Goal: Task Accomplishment & Management: Complete application form

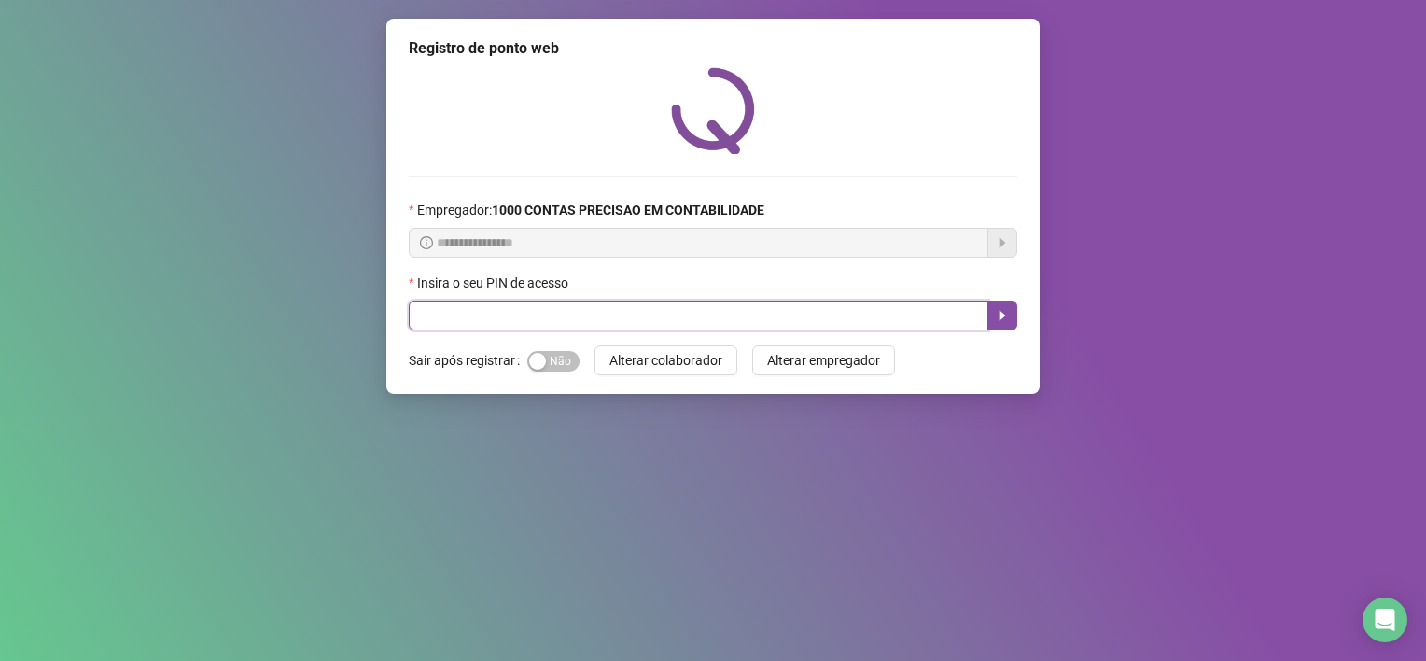
click at [530, 311] on input "text" at bounding box center [699, 316] width 580 height 30
type input "*****"
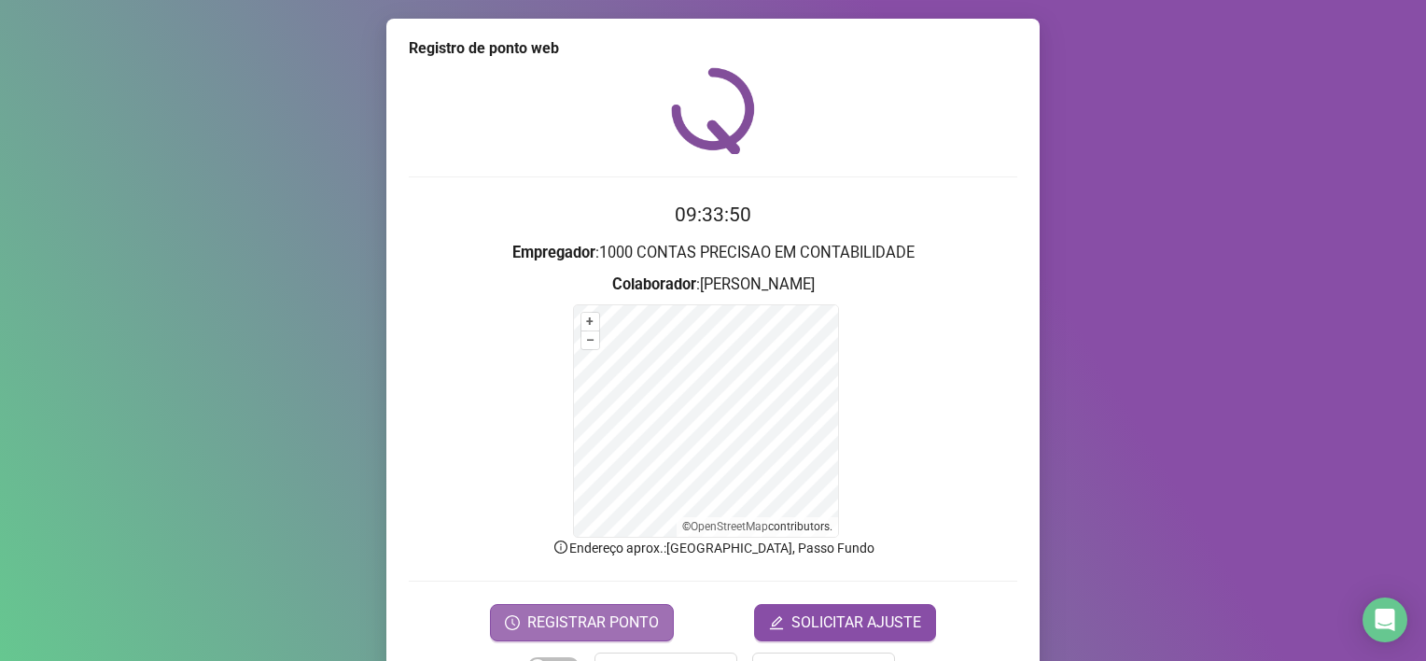
click at [579, 616] on span "REGISTRAR PONTO" at bounding box center [593, 622] width 132 height 22
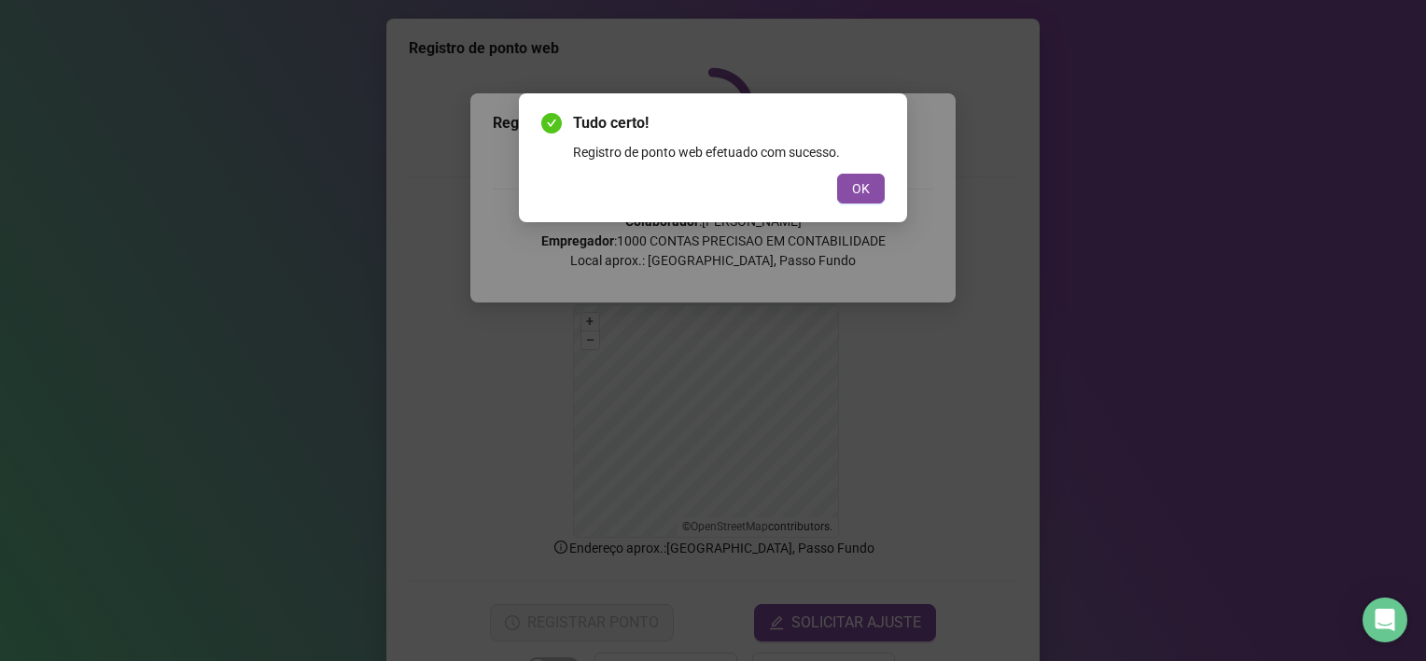
click at [887, 198] on div "Tudo certo! Registro de ponto web efetuado com sucesso. OK" at bounding box center [713, 157] width 388 height 129
click at [870, 191] on span "OK" at bounding box center [861, 188] width 18 height 21
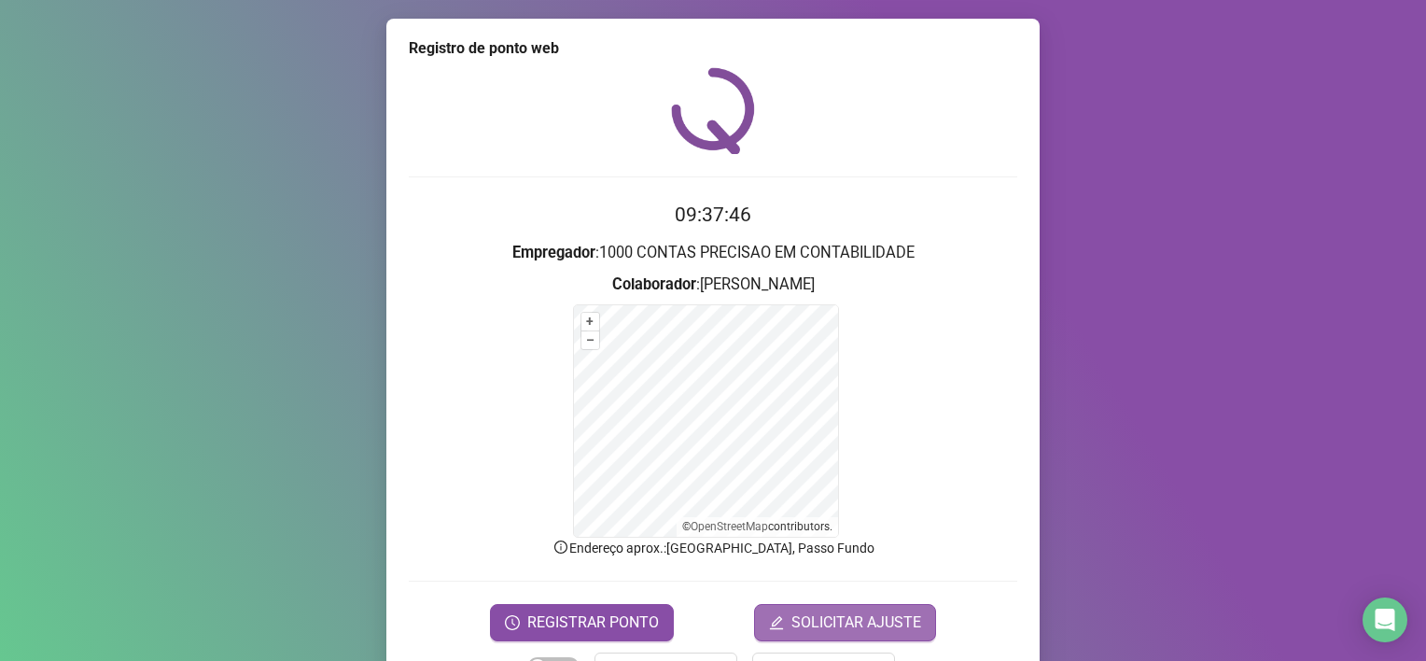
click at [881, 616] on span "SOLICITAR AJUSTE" at bounding box center [857, 622] width 130 height 22
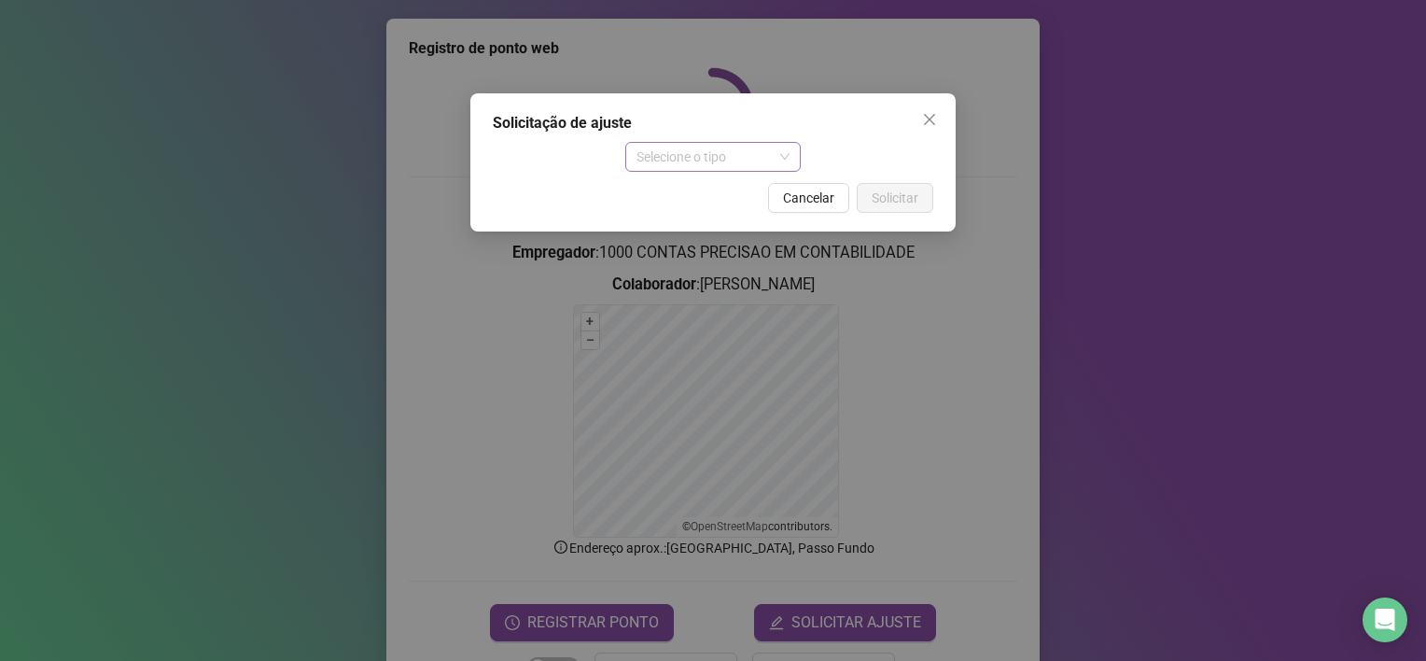
click at [706, 161] on span "Selecione o tipo" at bounding box center [714, 157] width 154 height 28
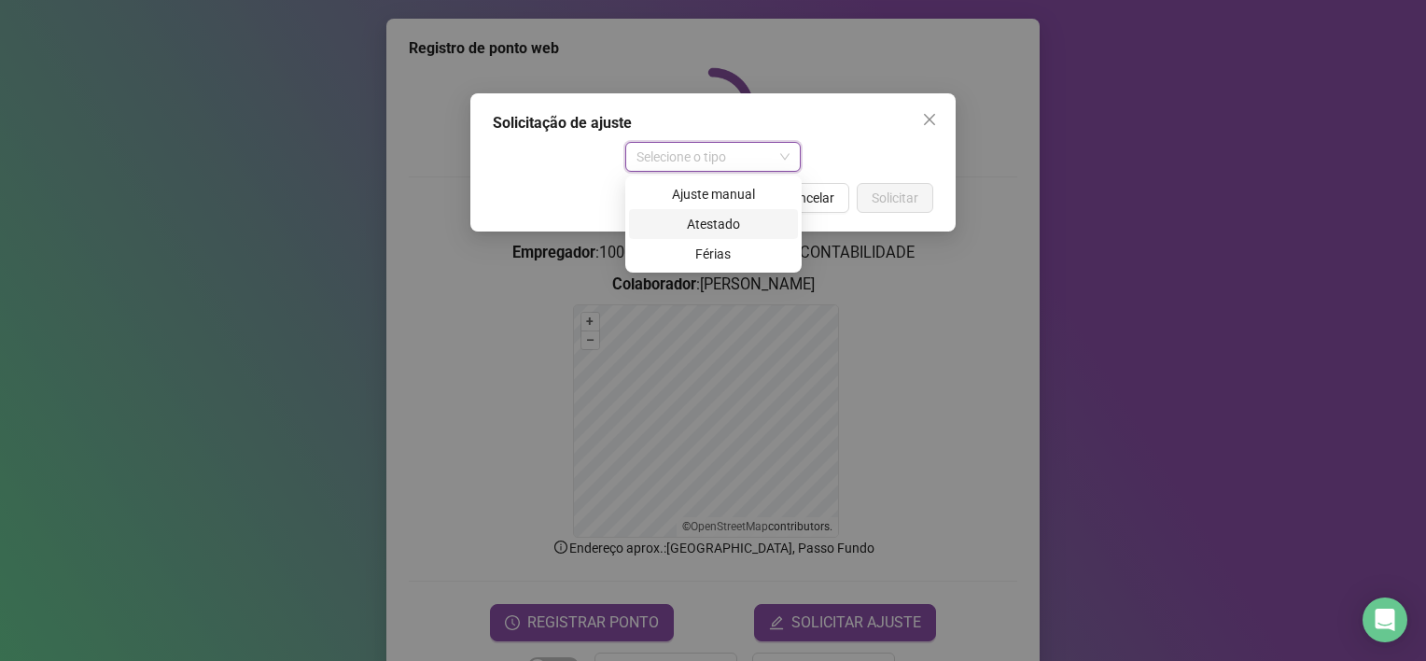
click at [687, 223] on div "Atestado" at bounding box center [713, 224] width 147 height 21
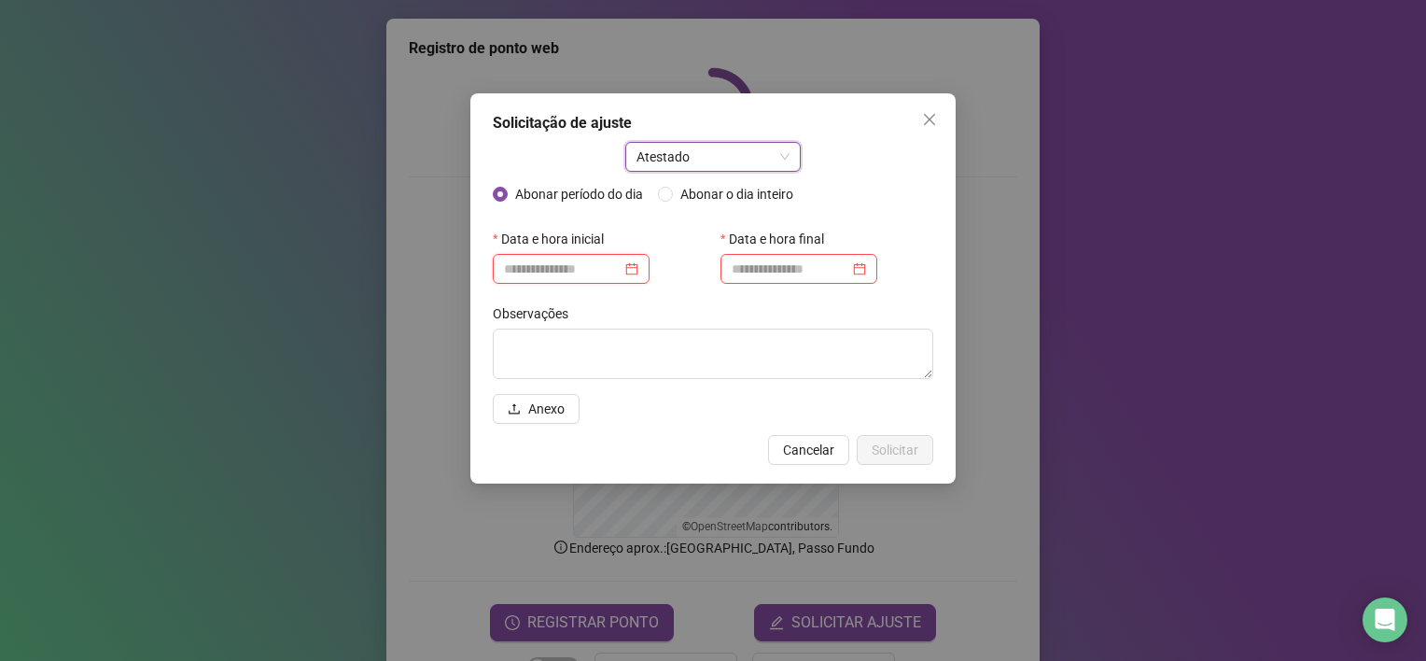
click at [583, 264] on input at bounding box center [563, 269] width 118 height 21
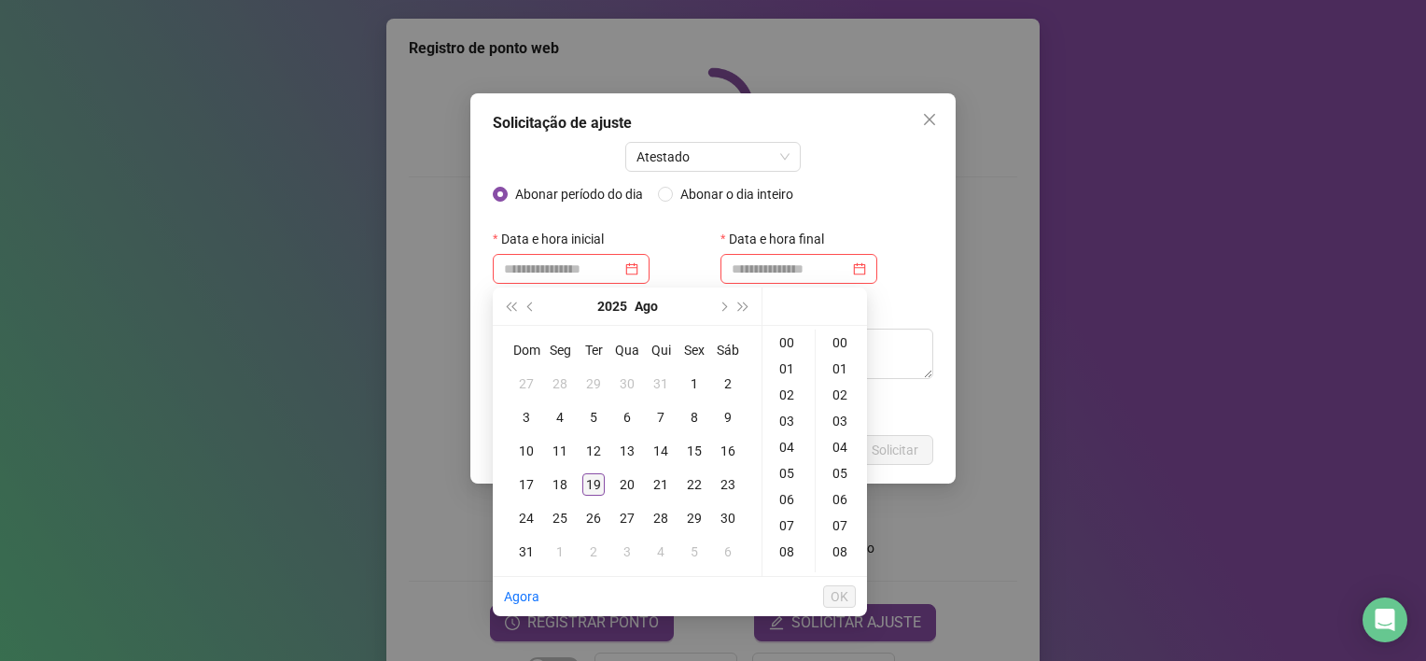
click at [588, 482] on div "19" at bounding box center [594, 484] width 22 height 22
click at [788, 555] on div "08" at bounding box center [788, 552] width 45 height 26
type input "**********"
click at [833, 589] on span "OK" at bounding box center [840, 596] width 18 height 21
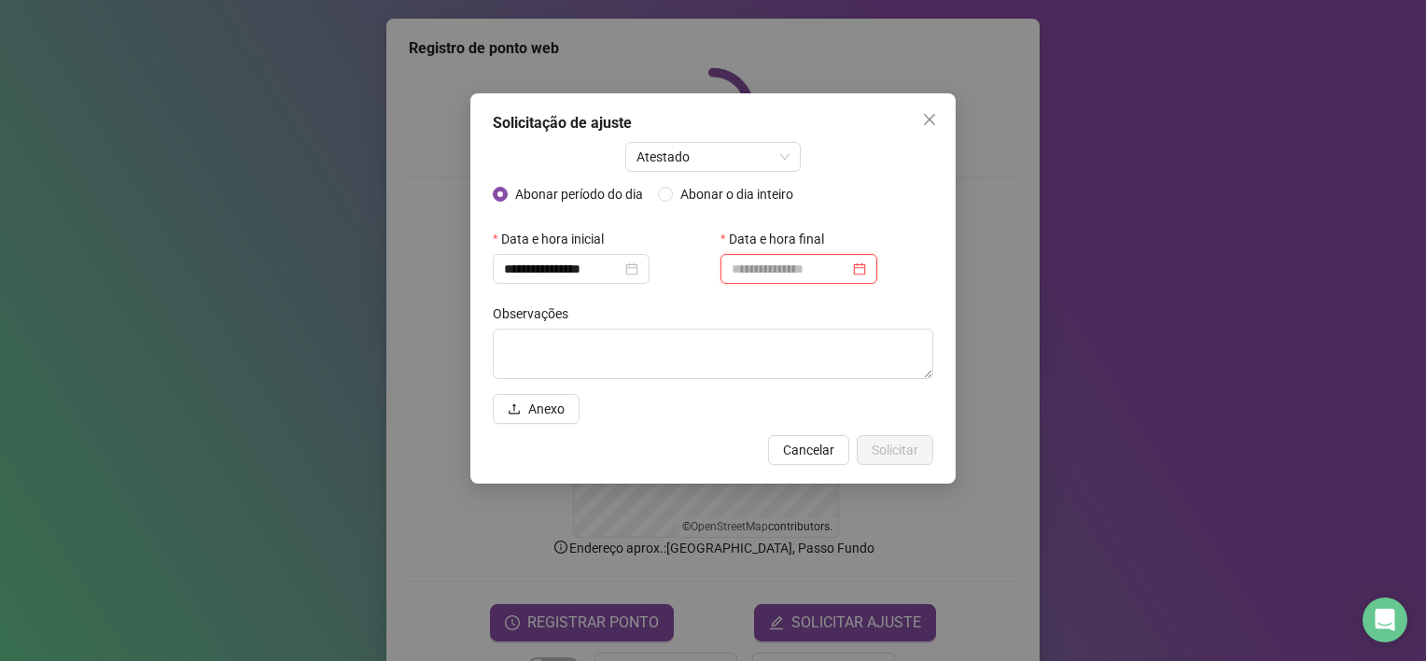
click at [772, 269] on input at bounding box center [791, 269] width 118 height 21
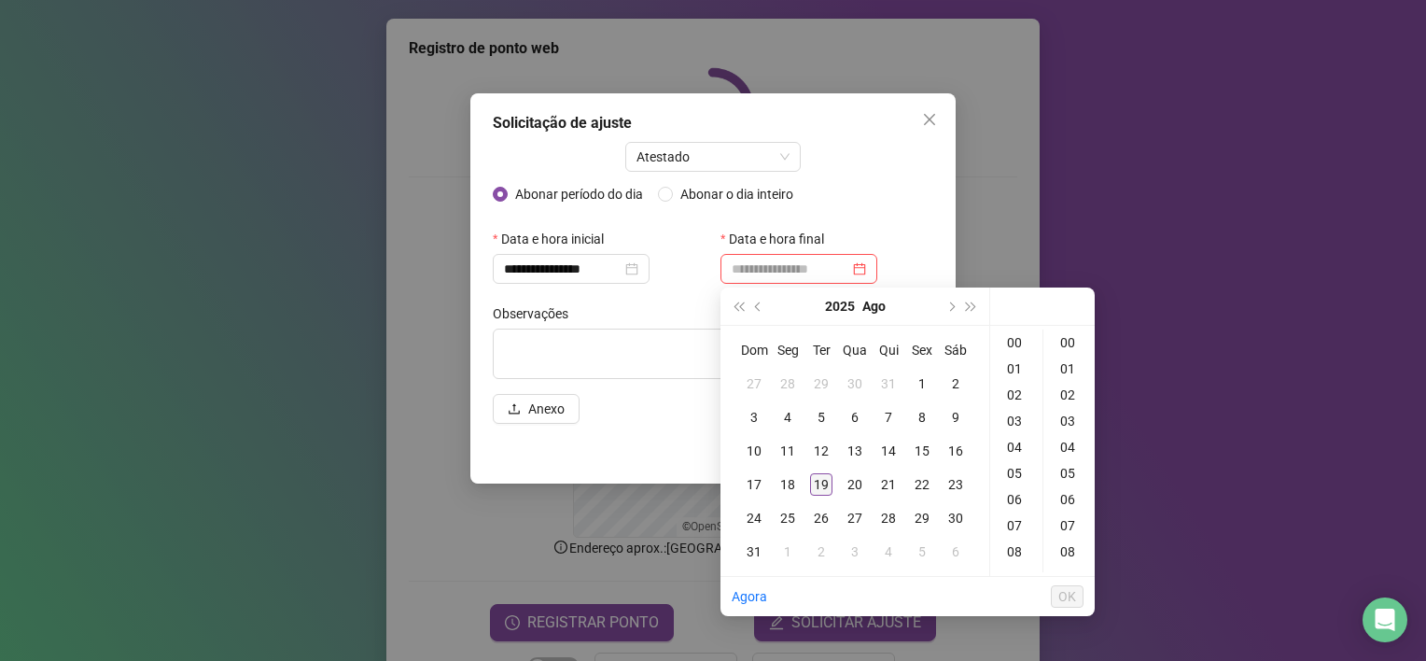
click at [821, 482] on div "19" at bounding box center [821, 484] width 22 height 22
click at [1010, 555] on div "08" at bounding box center [1016, 552] width 45 height 26
click at [1065, 551] on div "33" at bounding box center [1069, 552] width 45 height 26
type input "**********"
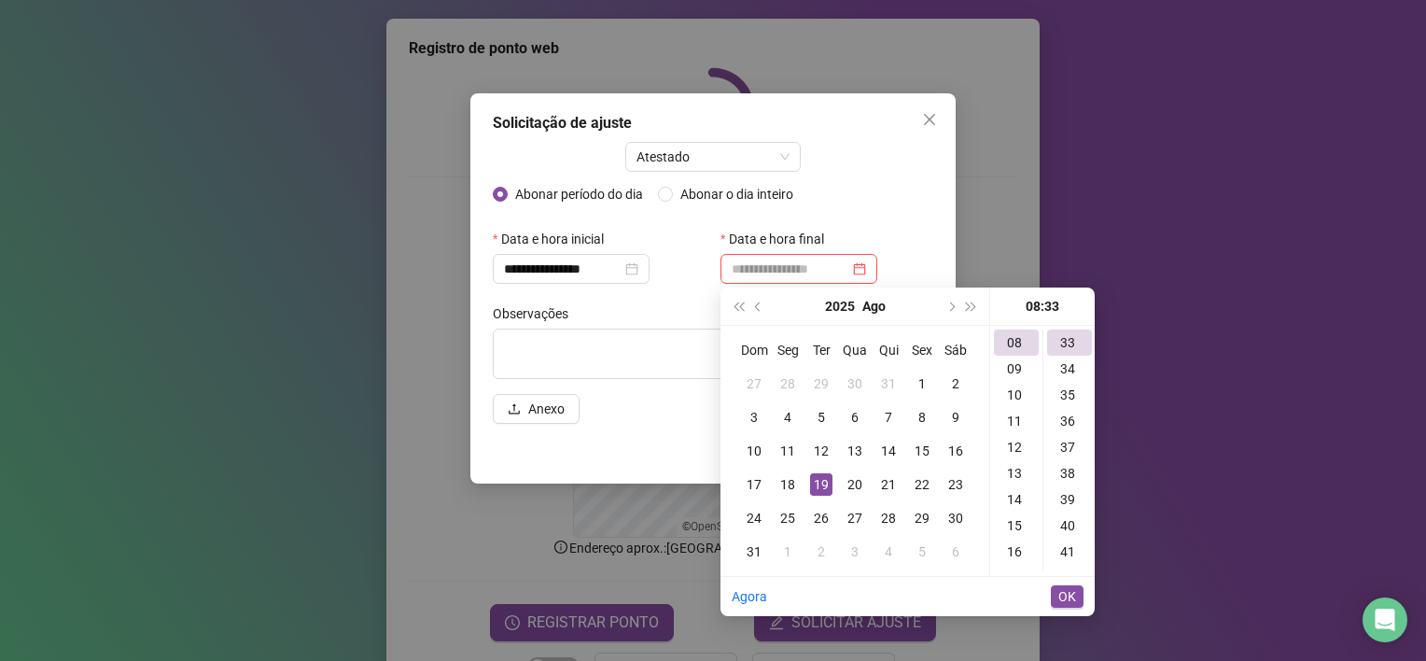
scroll to position [863, 0]
click at [1067, 594] on span "OK" at bounding box center [1068, 596] width 18 height 21
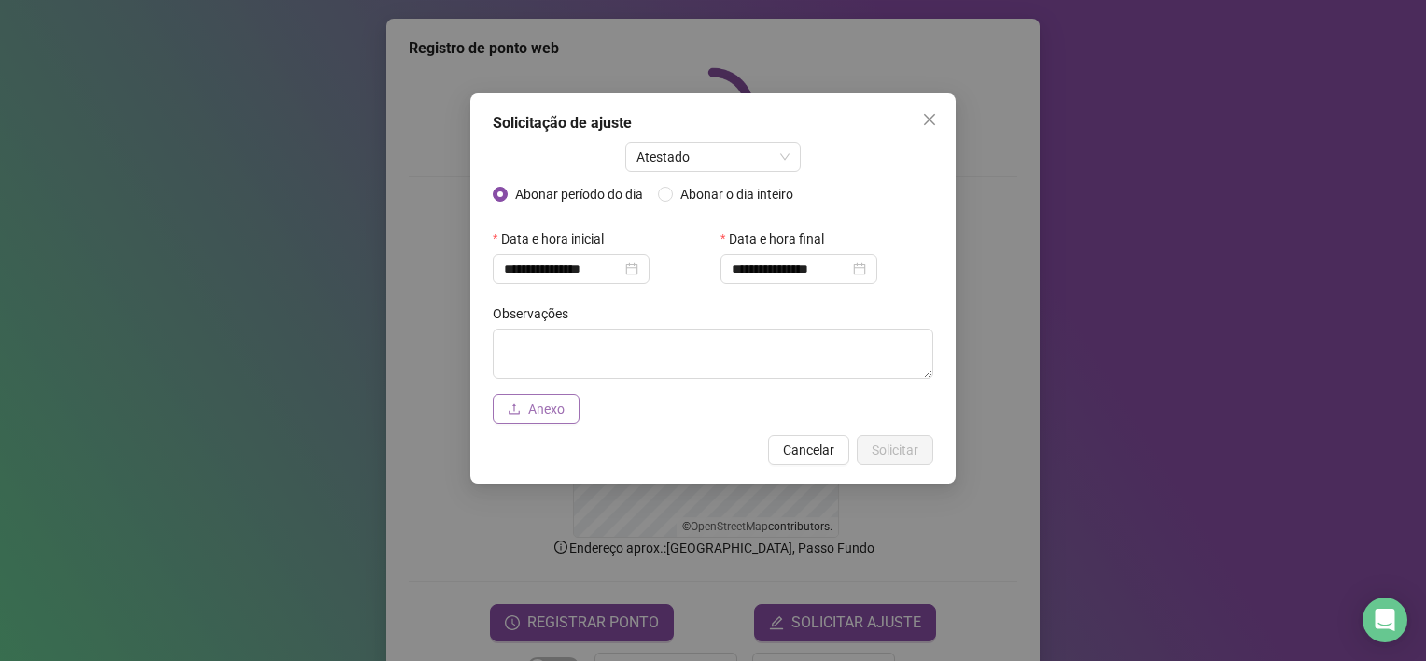
click at [549, 412] on span "Anexo" at bounding box center [546, 409] width 36 height 21
click at [902, 449] on span "Solicitar" at bounding box center [895, 450] width 47 height 21
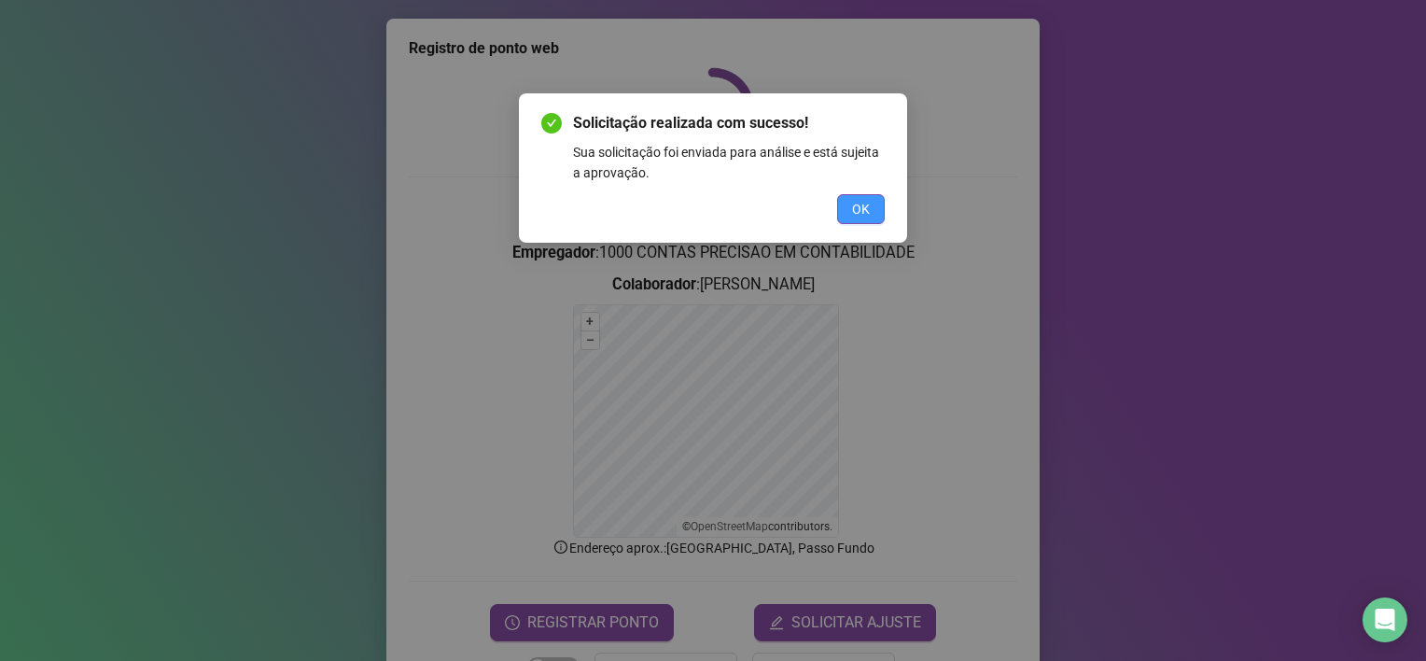
click at [852, 206] on span "OK" at bounding box center [861, 209] width 18 height 21
